Goal: Task Accomplishment & Management: Complete application form

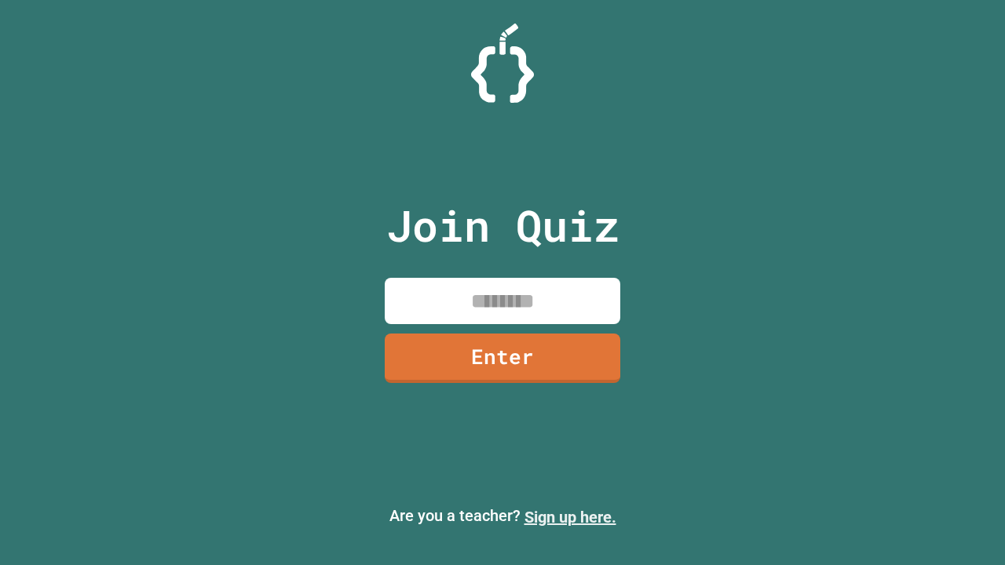
click at [570, 517] on link "Sign up here." at bounding box center [571, 517] width 92 height 19
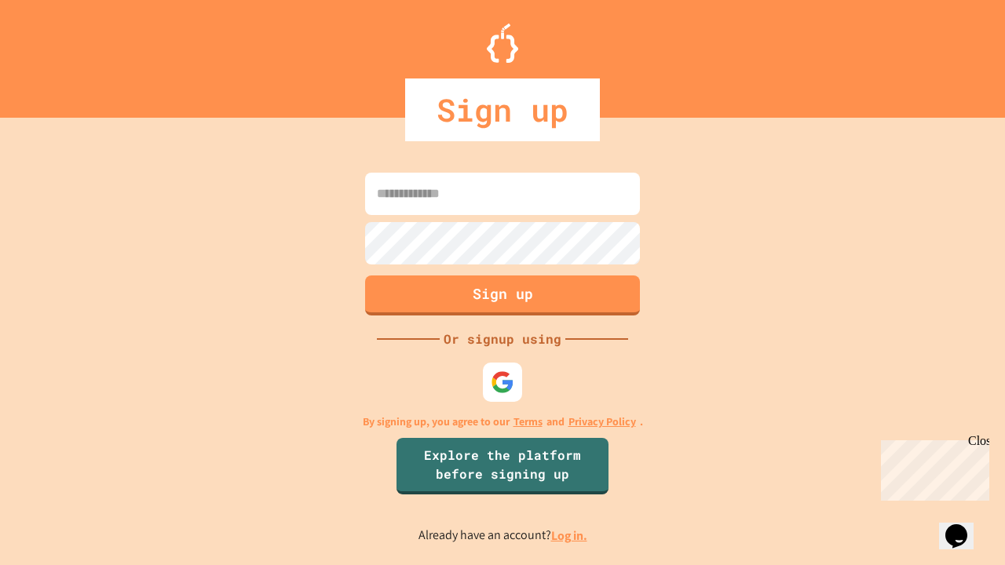
click at [570, 536] on link "Log in." at bounding box center [569, 536] width 36 height 16
